Goal: Book appointment/travel/reservation

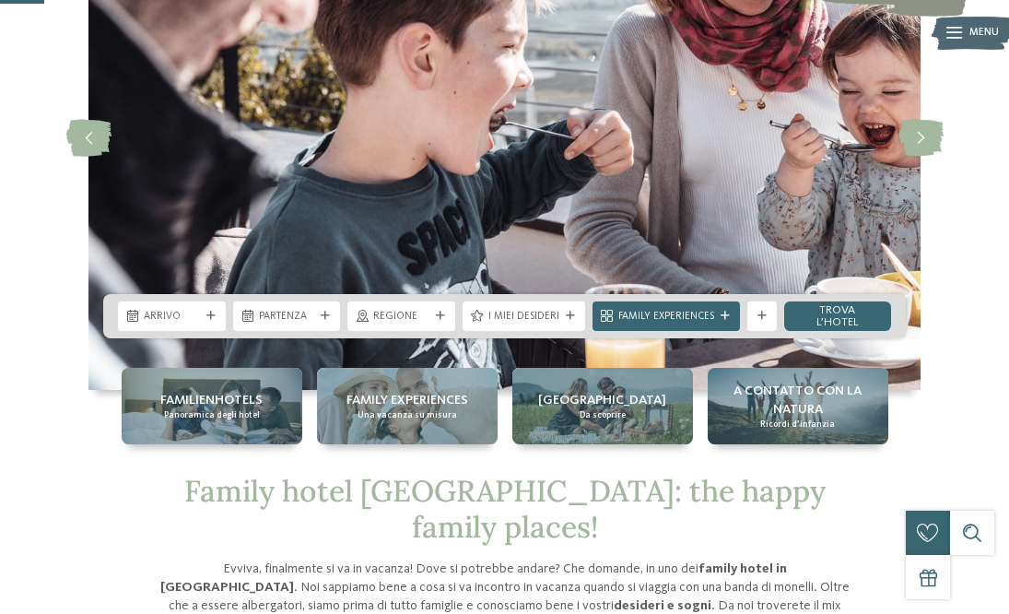
scroll to position [184, 0]
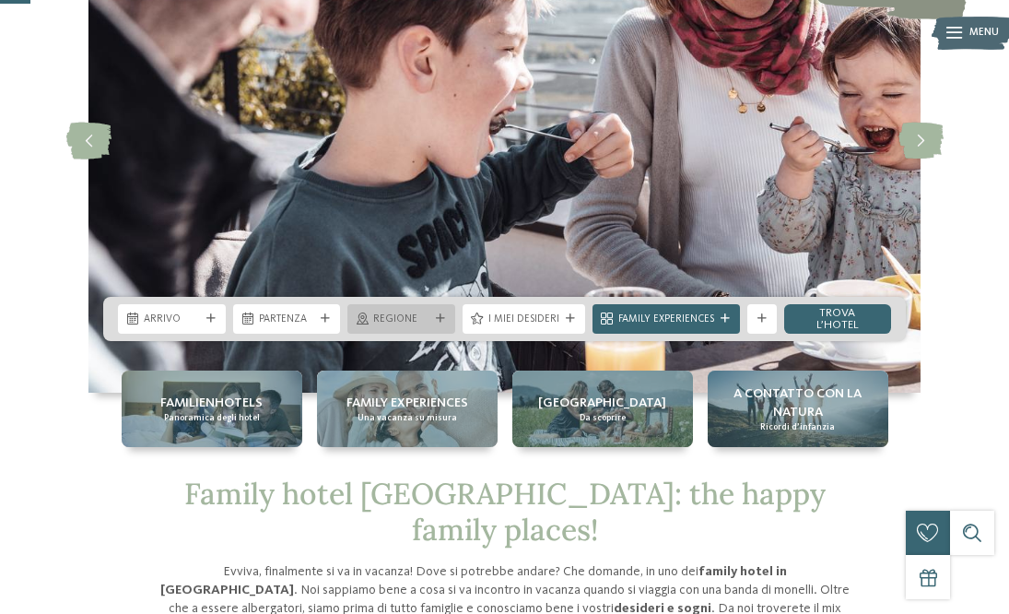
click at [432, 306] on div "Regione" at bounding box center [401, 318] width 108 height 29
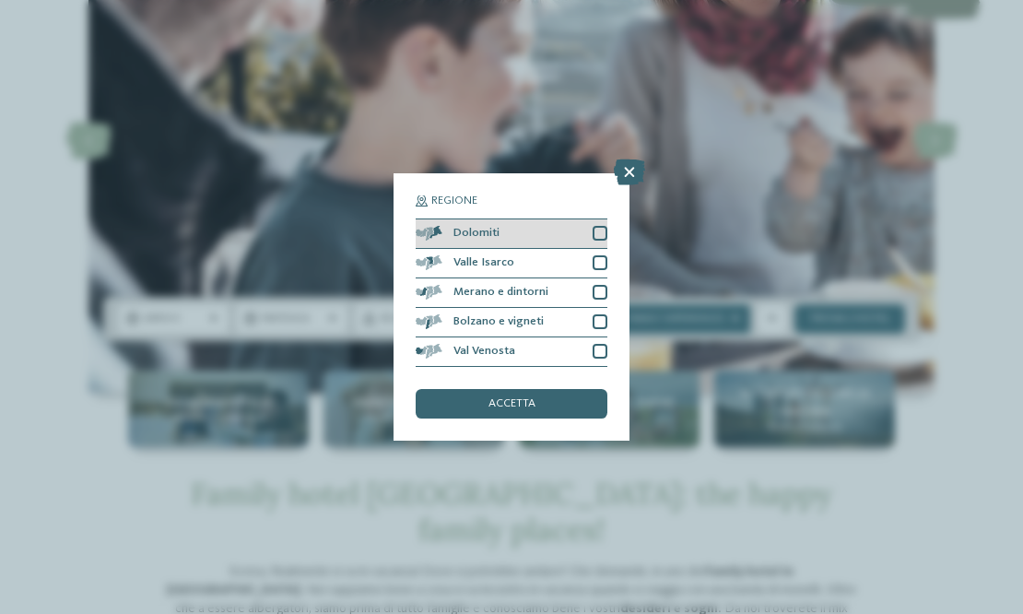
click at [596, 235] on div at bounding box center [599, 233] width 15 height 15
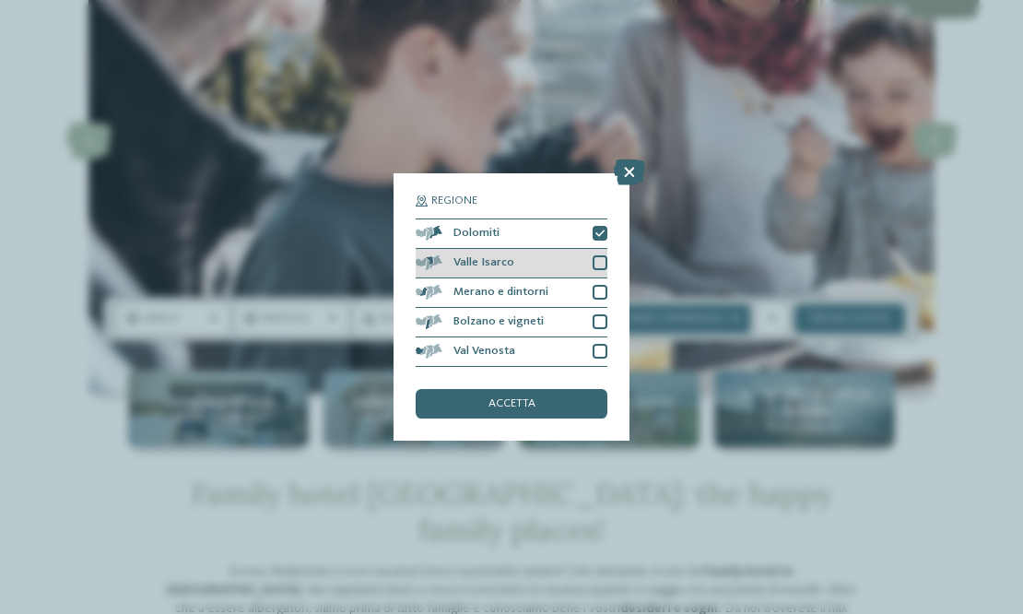
click at [602, 264] on div at bounding box center [599, 262] width 15 height 15
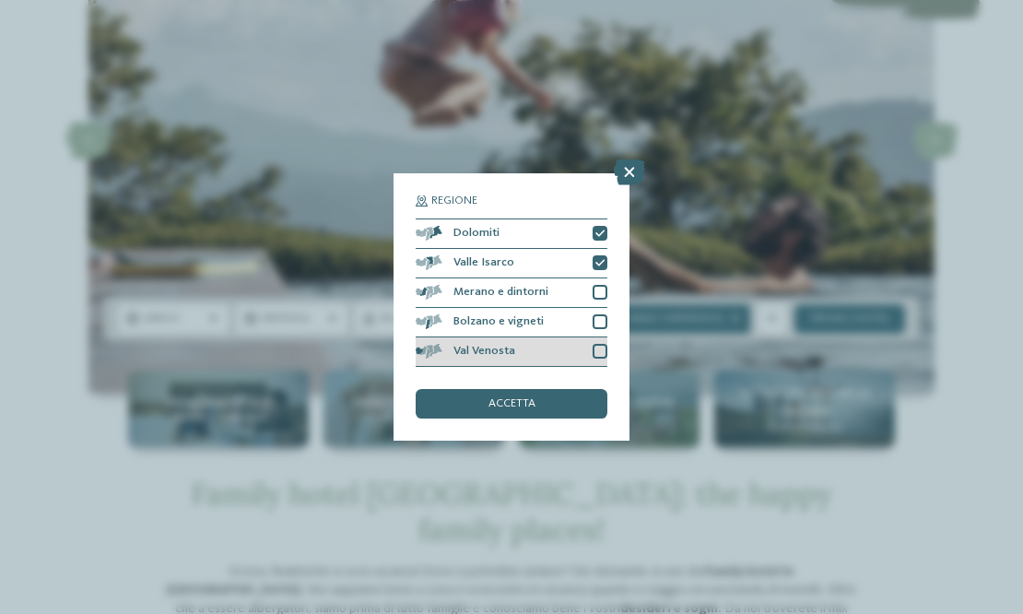
click at [606, 354] on div at bounding box center [599, 351] width 15 height 15
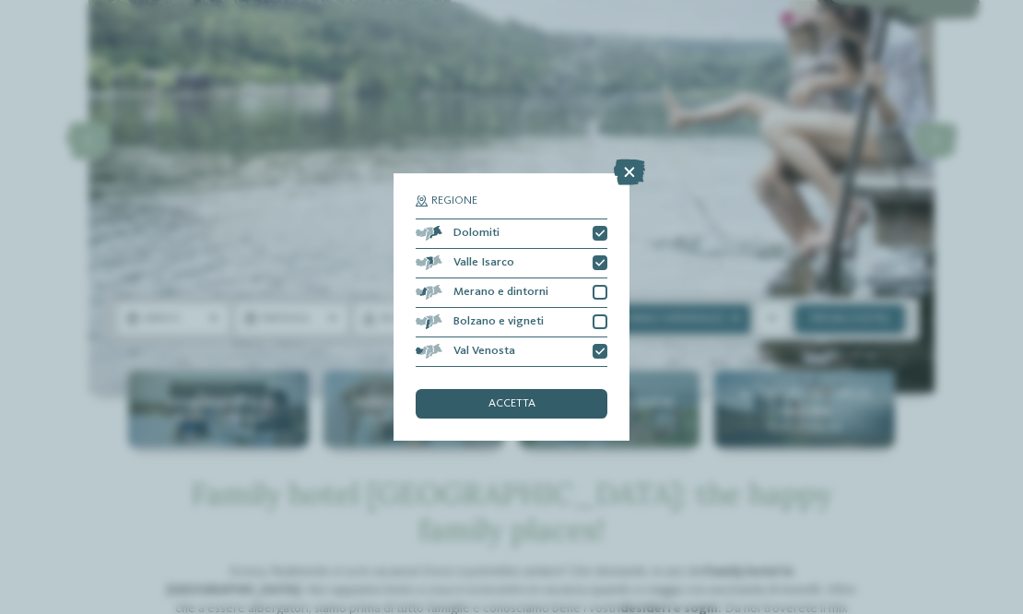
click at [552, 417] on div "accetta" at bounding box center [512, 403] width 192 height 29
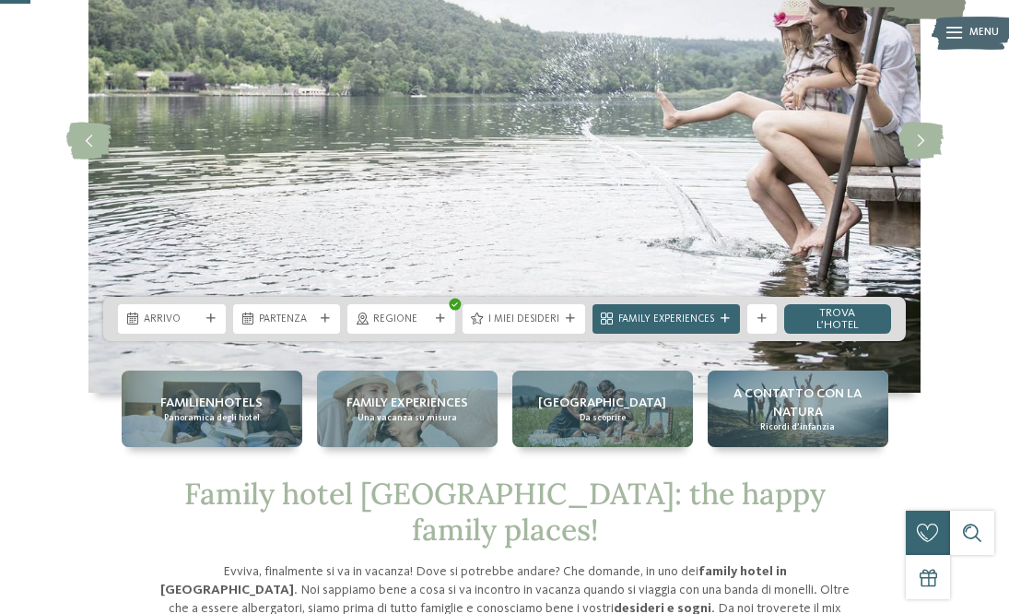
click at [195, 317] on span "Arrivo" at bounding box center [172, 319] width 56 height 15
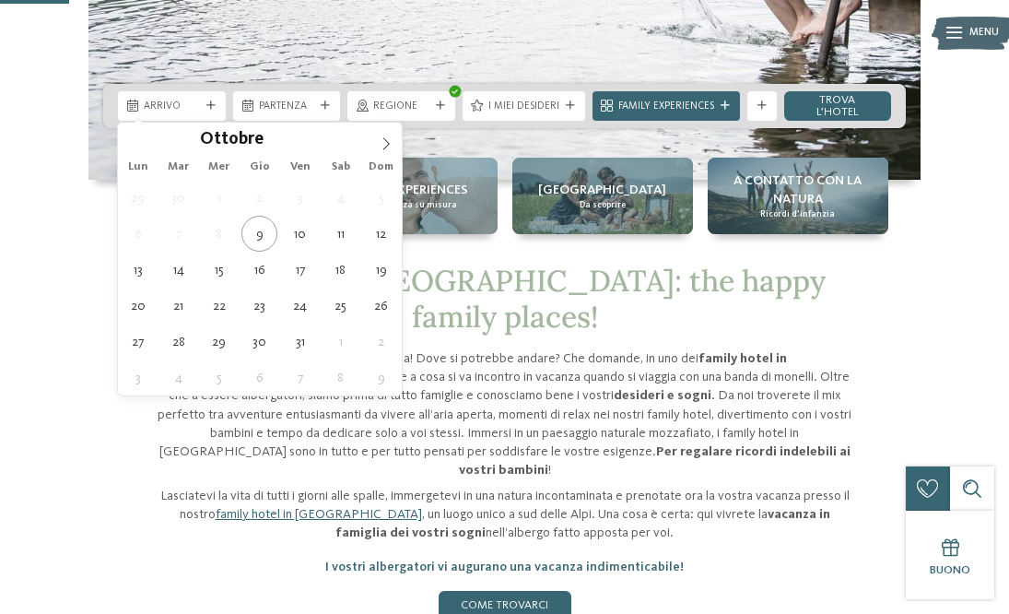
scroll to position [461, 0]
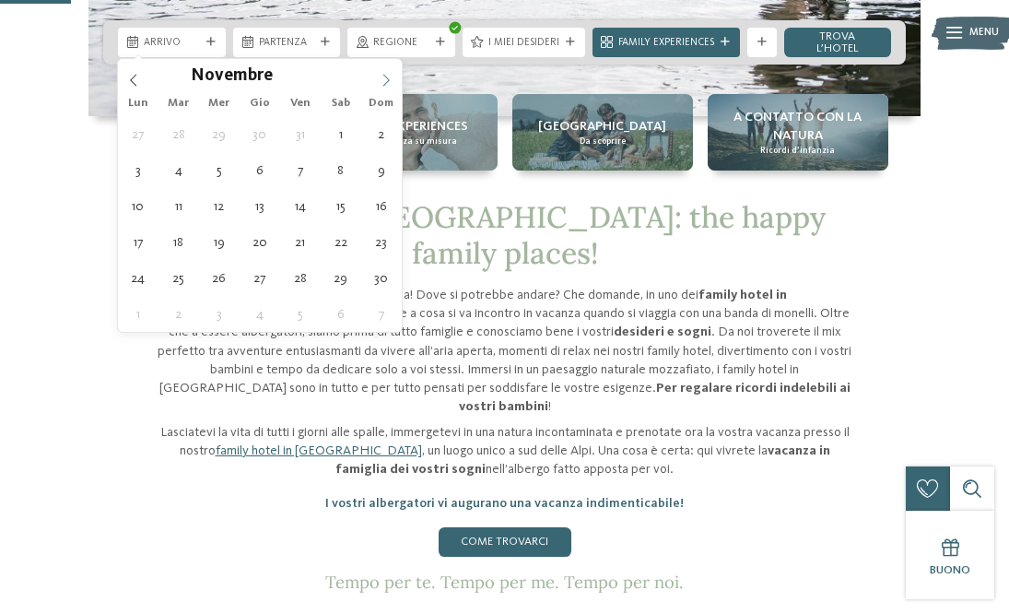
click at [384, 68] on span at bounding box center [385, 74] width 31 height 31
type input "****"
click at [384, 68] on span at bounding box center [385, 74] width 31 height 31
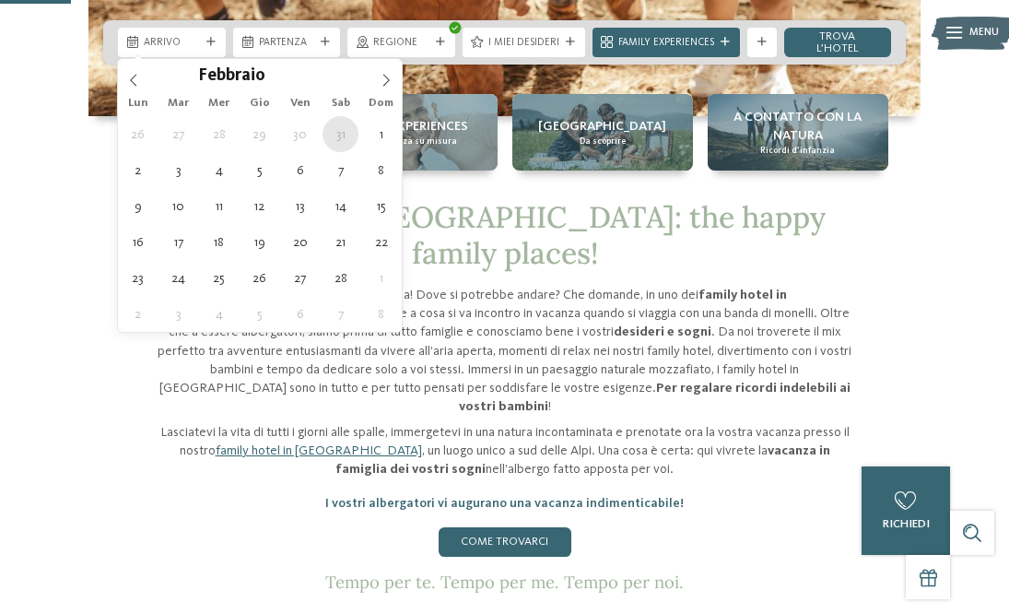
type div "[DATE]"
type input "****"
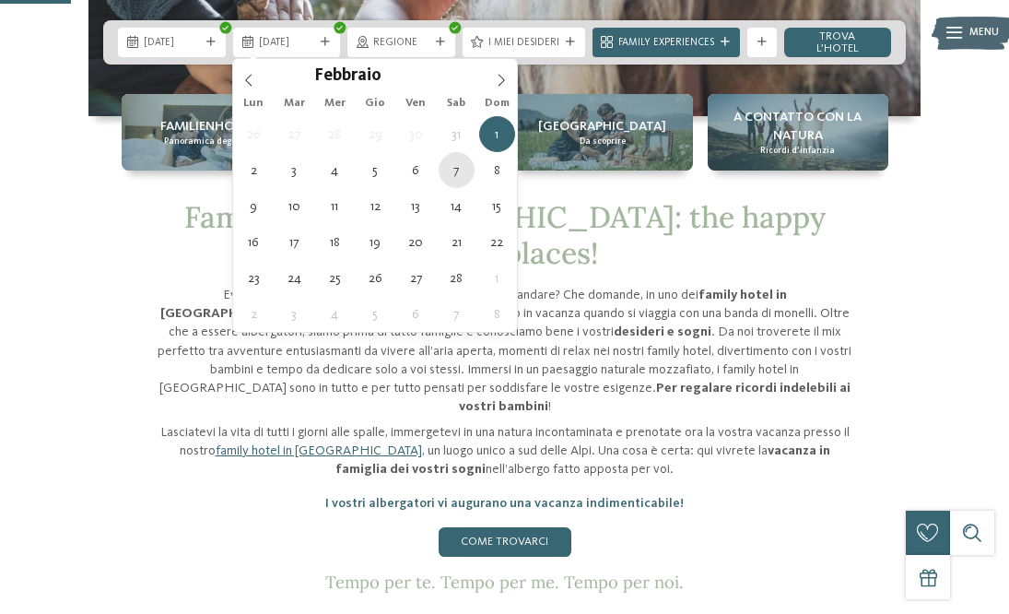
type div "[DATE]"
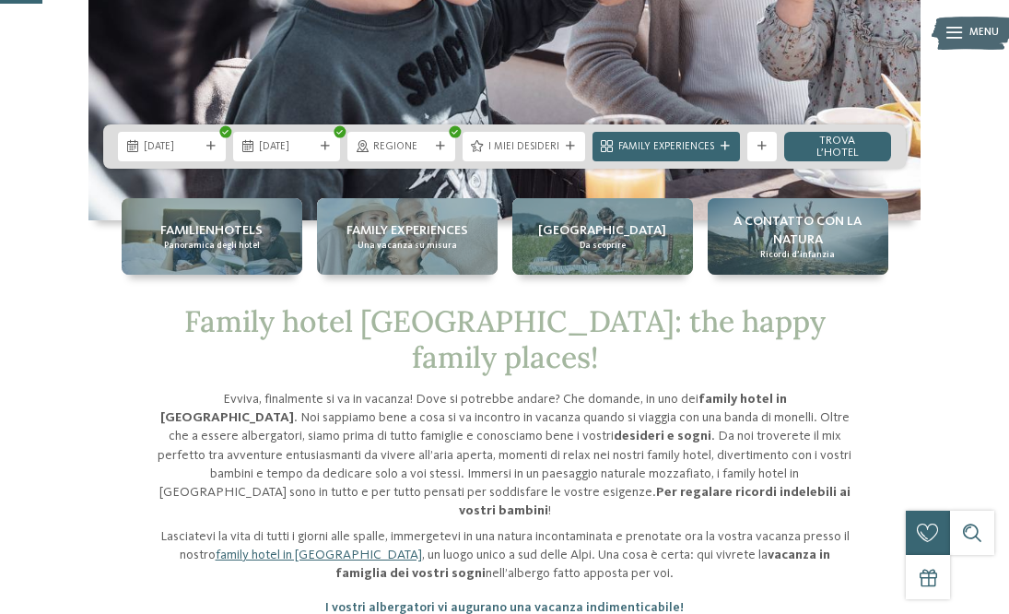
scroll to position [276, 0]
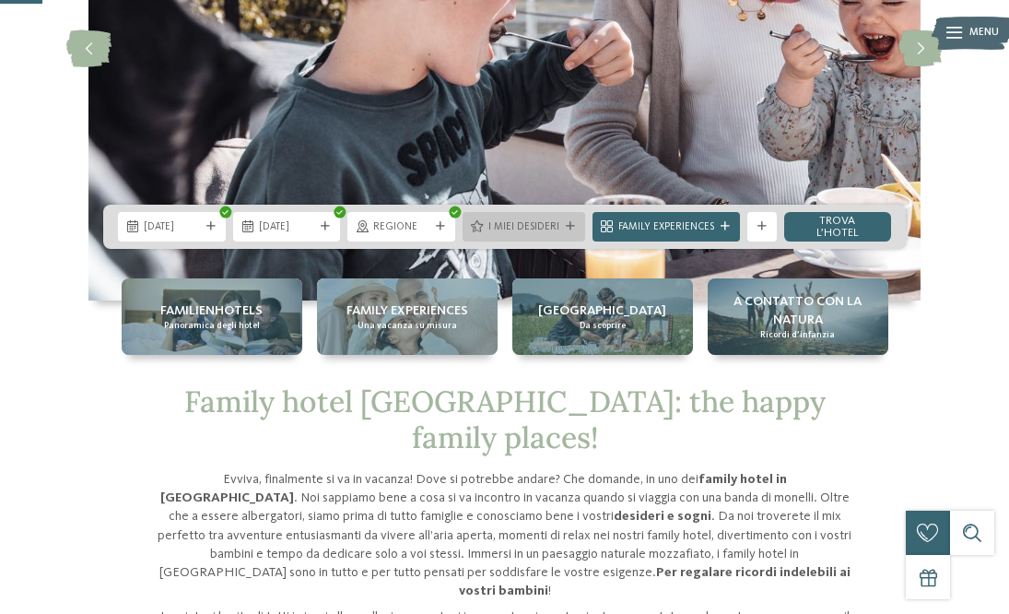
click at [555, 237] on div "I miei desideri" at bounding box center [523, 226] width 123 height 29
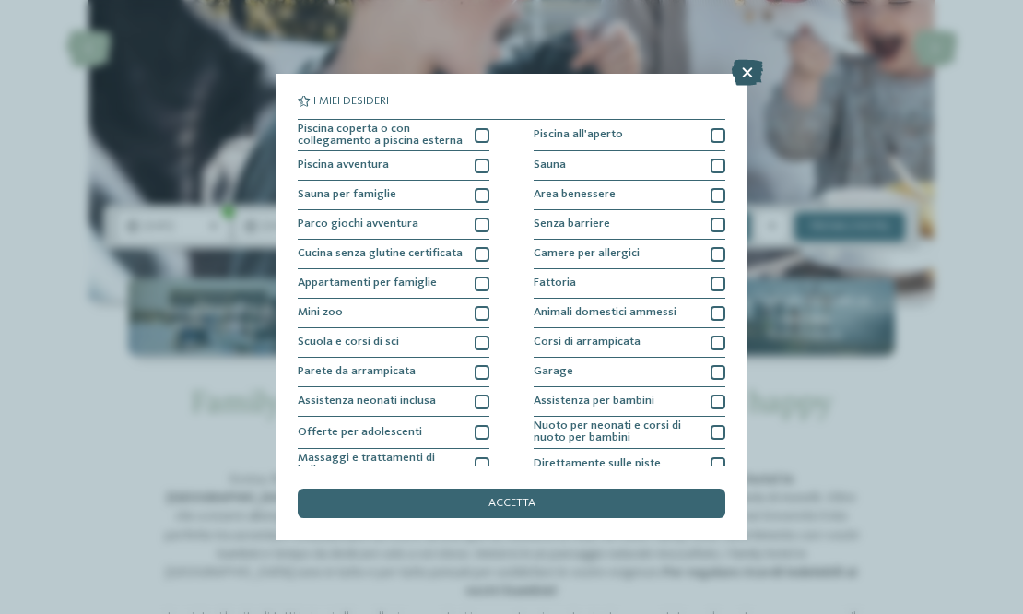
click at [745, 73] on icon at bounding box center [747, 73] width 31 height 26
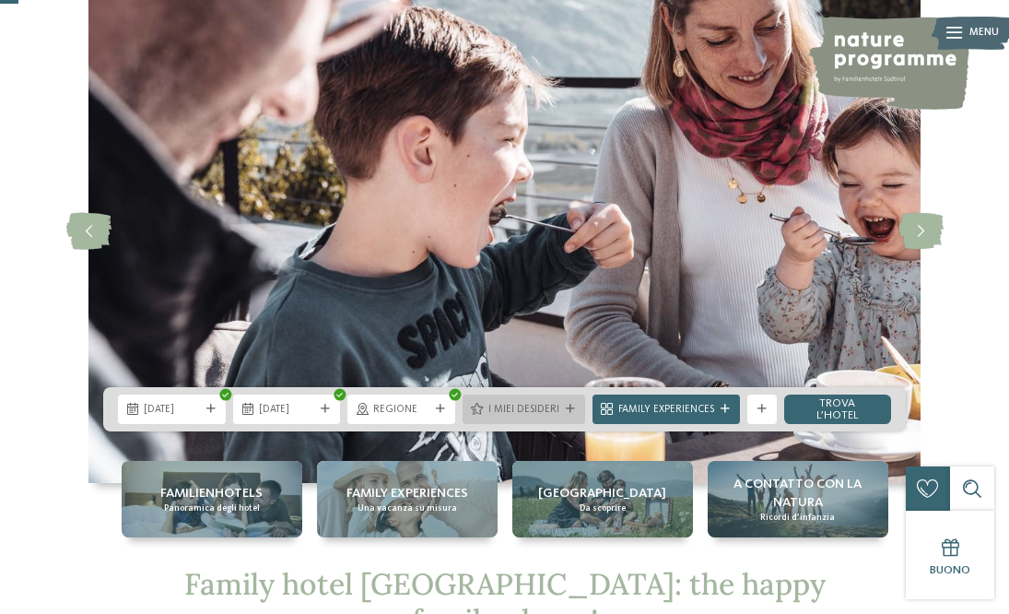
scroll to position [92, 0]
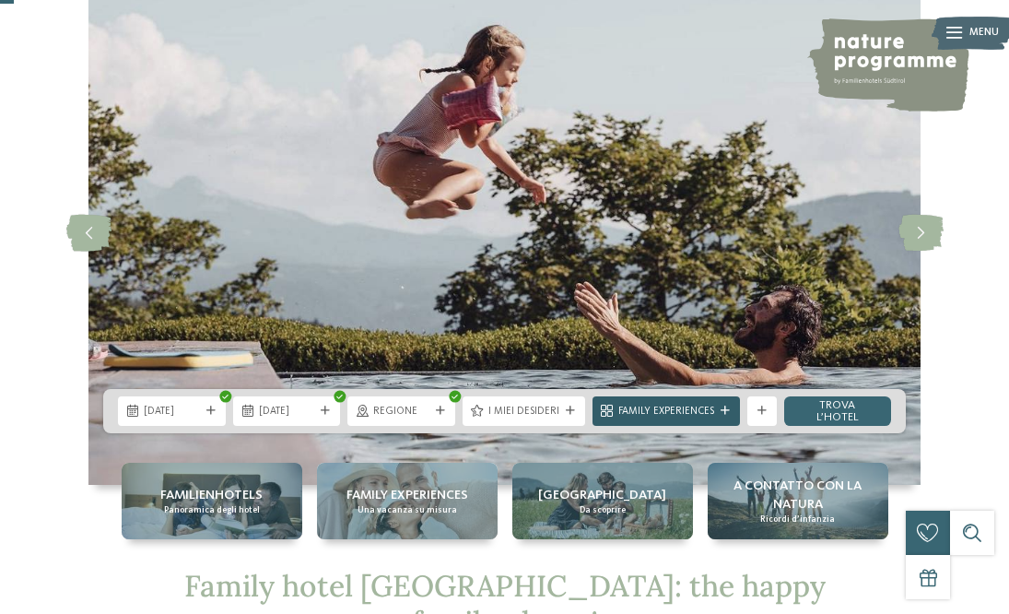
click at [697, 416] on span "Family Experiences" at bounding box center [666, 411] width 96 height 15
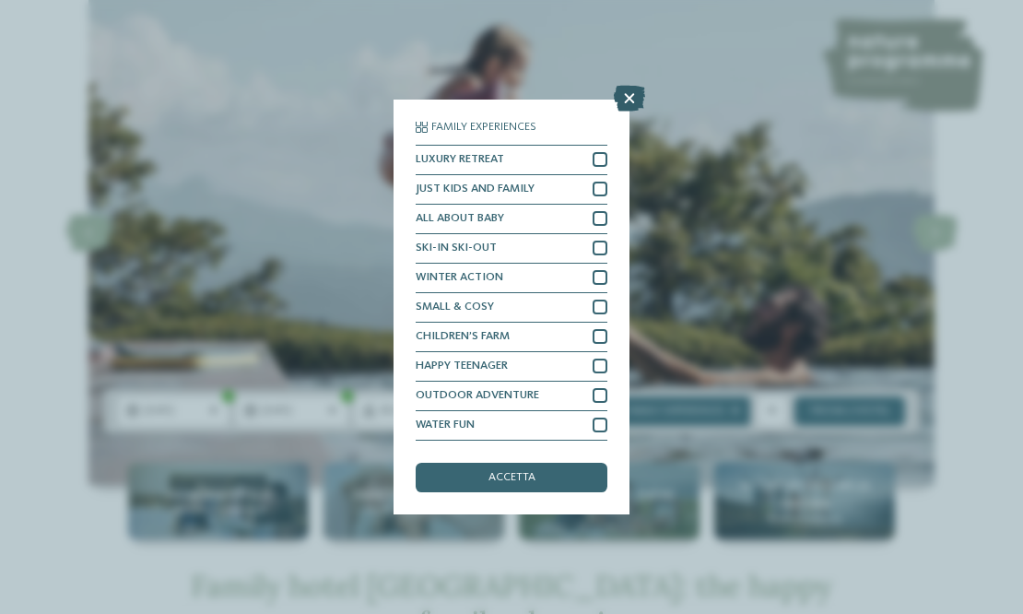
click at [627, 89] on icon at bounding box center [629, 99] width 31 height 26
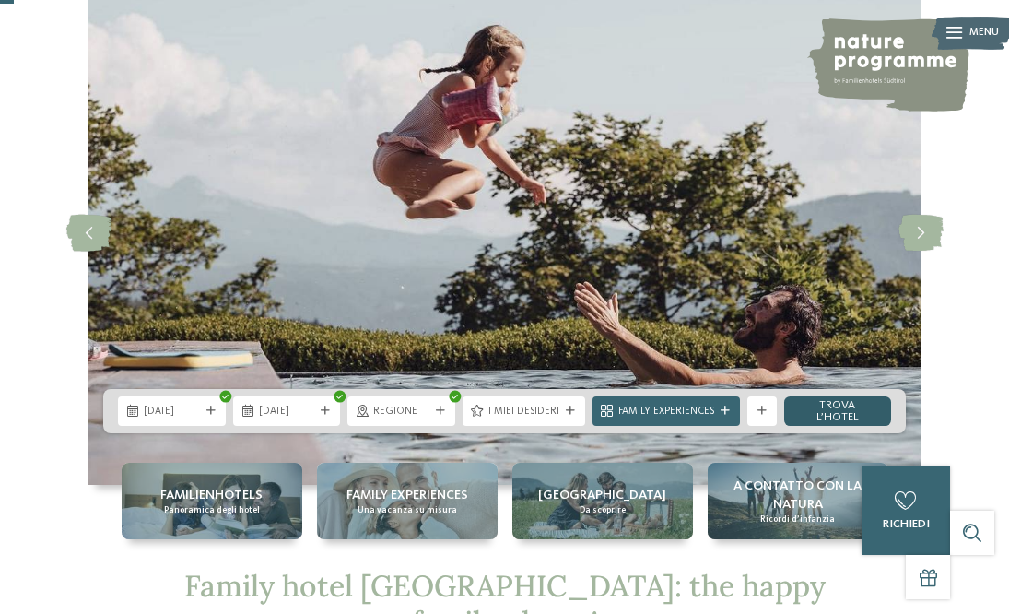
click at [851, 420] on link "trova l’hotel" at bounding box center [838, 410] width 108 height 29
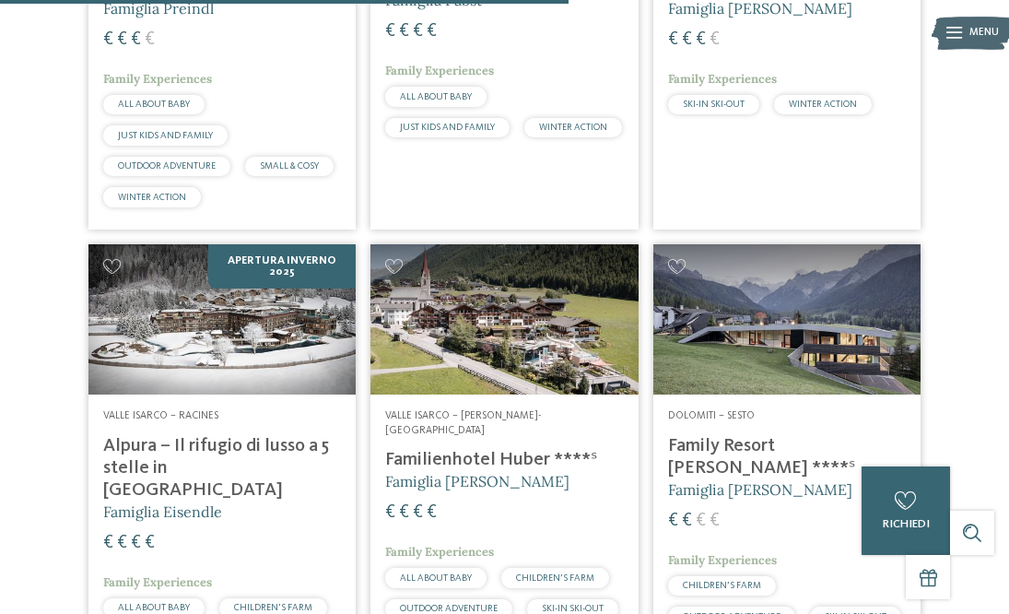
scroll to position [1745, 0]
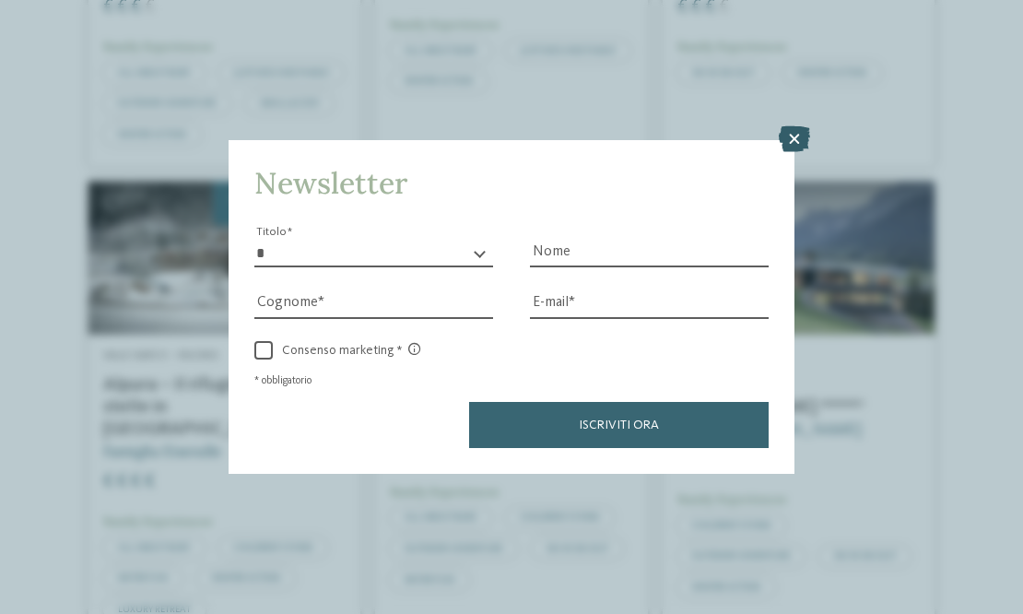
click at [794, 146] on icon at bounding box center [793, 139] width 31 height 26
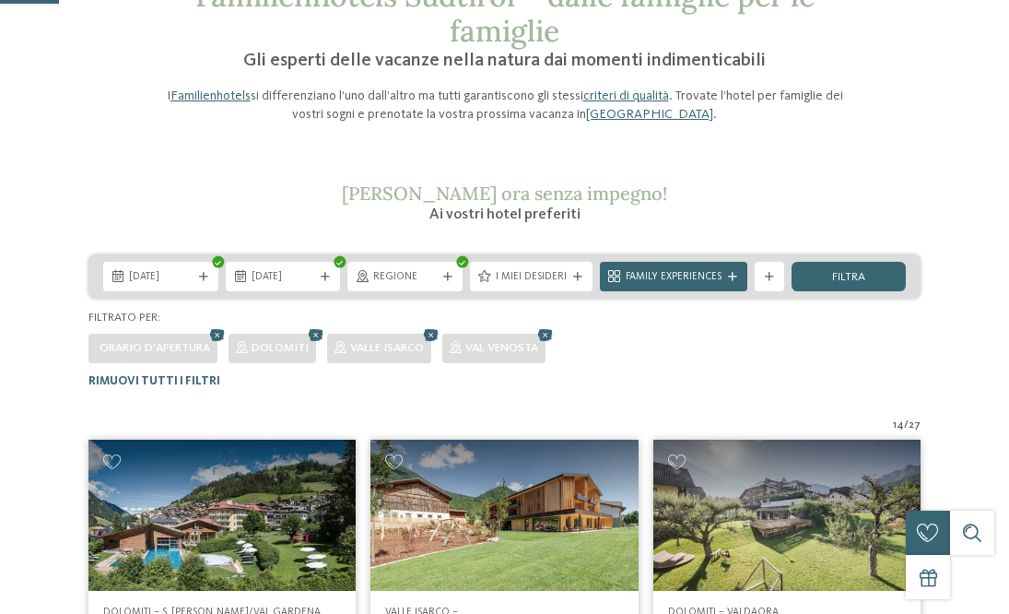
scroll to position [184, 0]
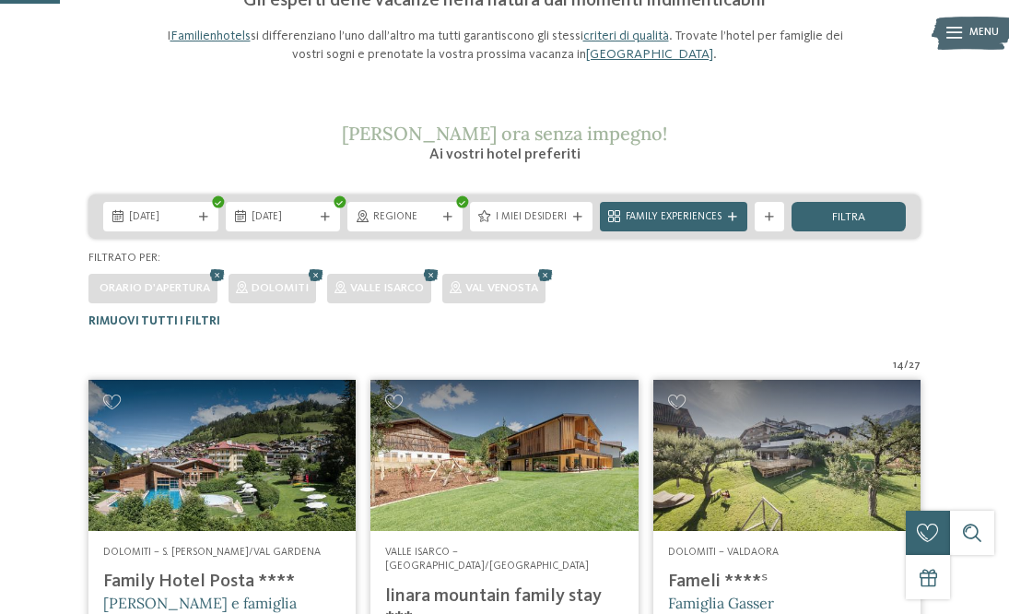
click at [908, 363] on span "/" at bounding box center [906, 365] width 5 height 15
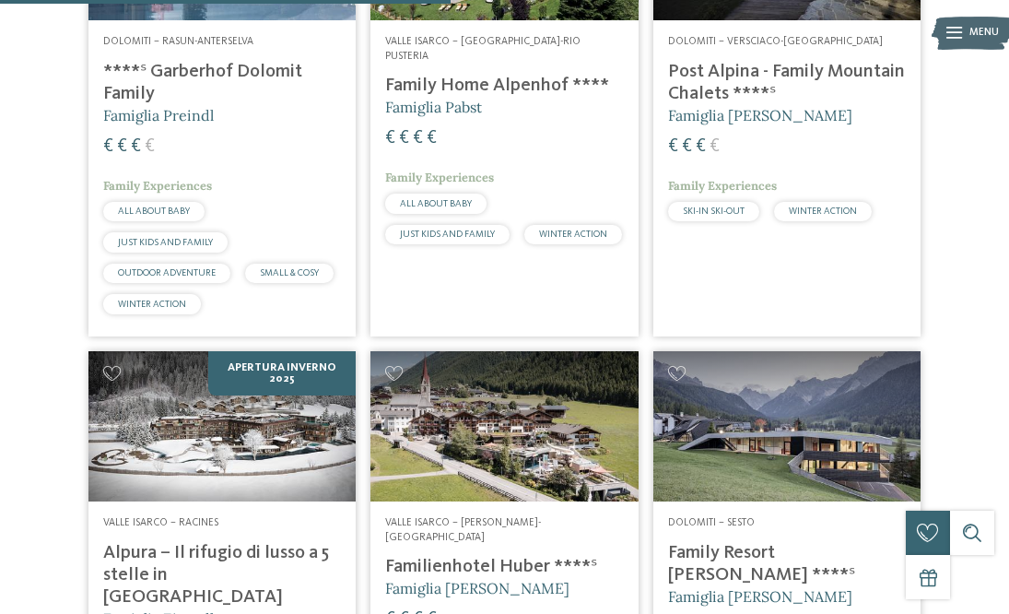
scroll to position [1843, 0]
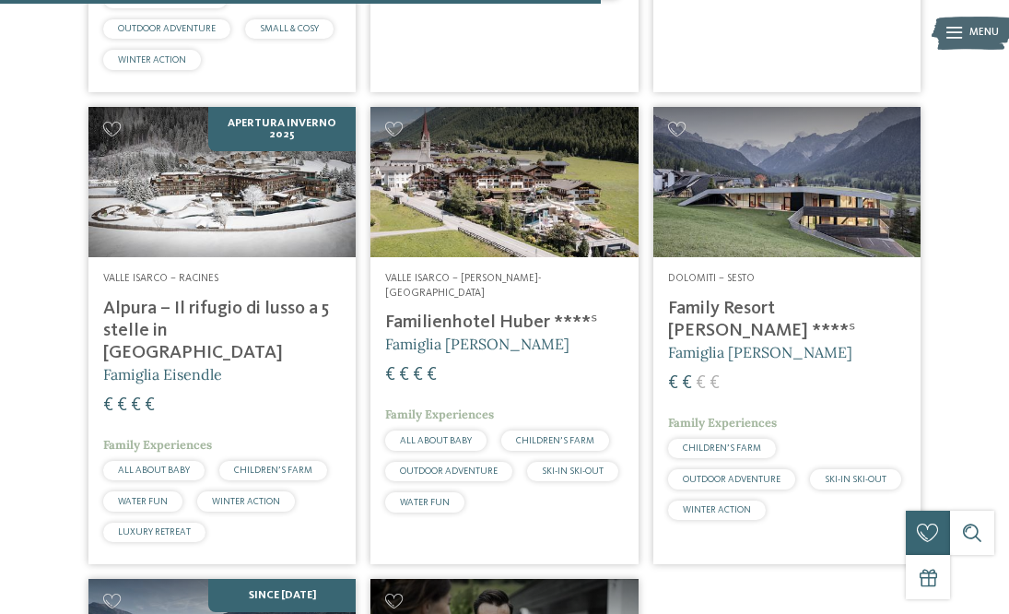
click at [754, 289] on div "Dolomiti – Sesto Family Resort [PERSON_NAME] ****ˢ Famiglia [PERSON_NAME] € € €…" at bounding box center [786, 399] width 267 height 285
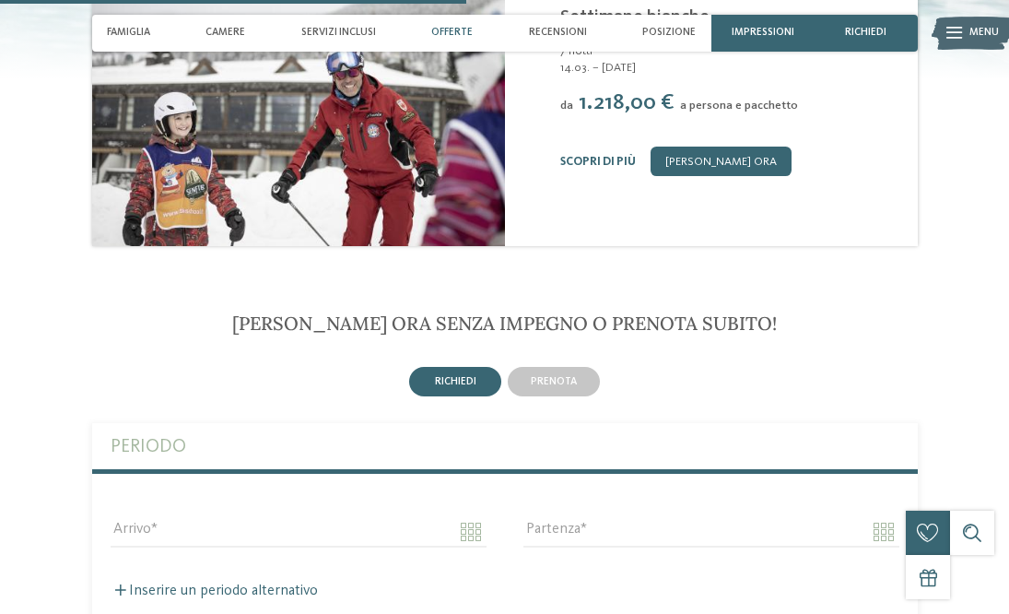
scroll to position [1843, 0]
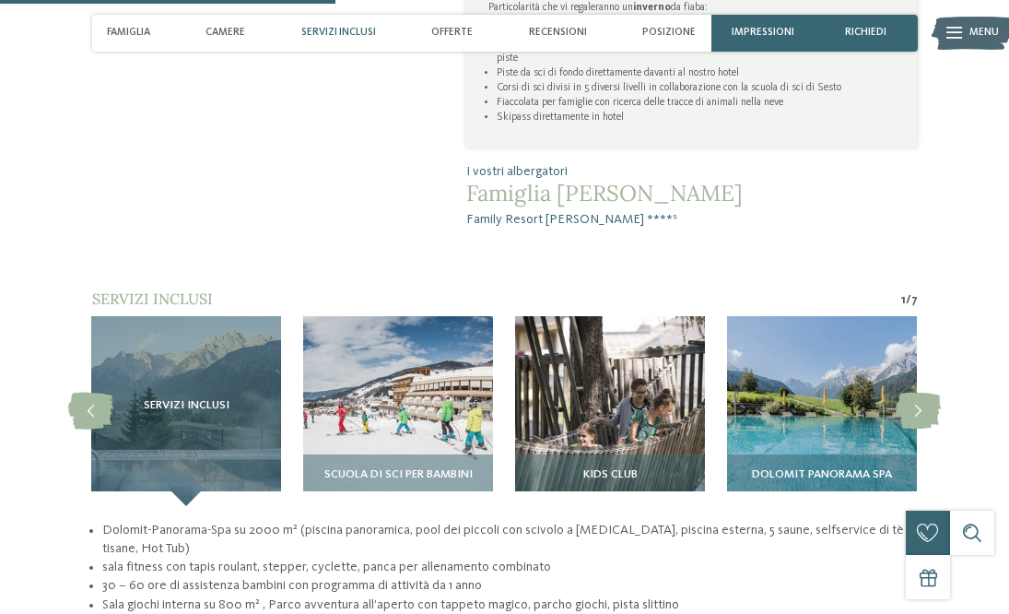
scroll to position [921, 0]
